Goal: Transaction & Acquisition: Subscribe to service/newsletter

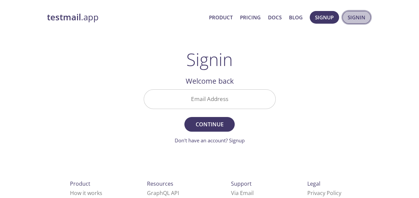
click at [363, 18] on span "Signin" at bounding box center [357, 17] width 18 height 9
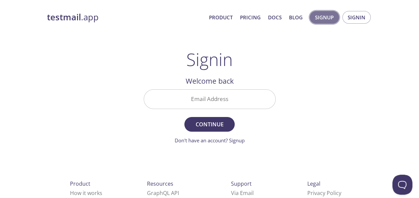
click at [325, 14] on span "Signup" at bounding box center [324, 17] width 19 height 9
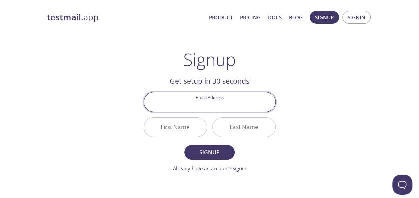
click at [202, 101] on input "Email Address" at bounding box center [209, 101] width 131 height 19
paste input "[EMAIL_ADDRESS][DOMAIN_NAME]"
type input "[EMAIL_ADDRESS][DOMAIN_NAME]"
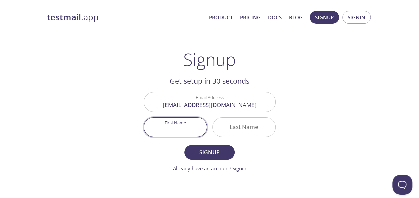
click at [150, 128] on input "First Name" at bounding box center [175, 127] width 63 height 19
type input "Kinza"
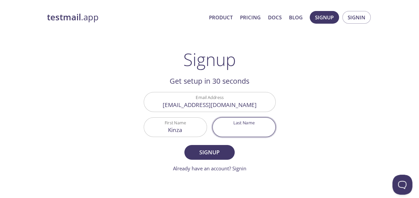
click at [247, 128] on input "Last Name" at bounding box center [244, 127] width 63 height 19
type input "Test"
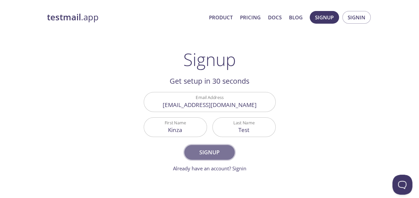
click at [221, 150] on span "Signup" at bounding box center [209, 152] width 35 height 9
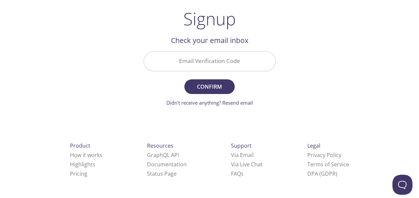
scroll to position [39, 0]
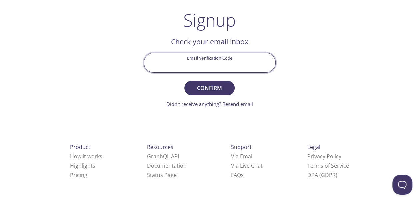
click at [207, 59] on input "Email Verification Code" at bounding box center [209, 62] width 131 height 19
paste input "GY12N3M"
type input "GY12N3M"
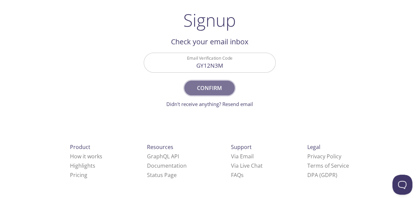
click at [207, 85] on span "Confirm" at bounding box center [209, 87] width 35 height 9
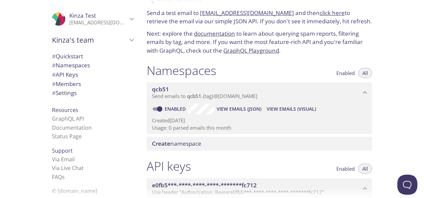
scroll to position [24, 0]
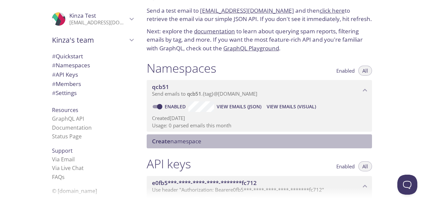
click at [199, 143] on span "Create namespace" at bounding box center [176, 141] width 49 height 8
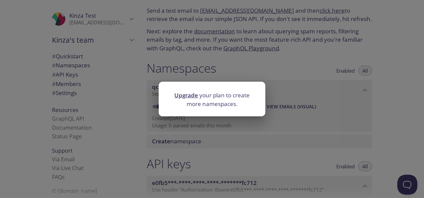
click at [227, 168] on div "Upgrade your plan to create more namespaces." at bounding box center [212, 99] width 424 height 198
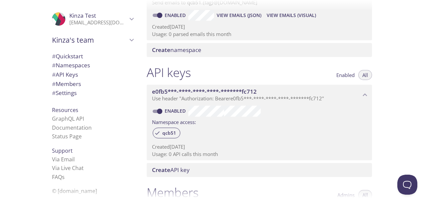
scroll to position [116, 0]
